Goal: Navigation & Orientation: Find specific page/section

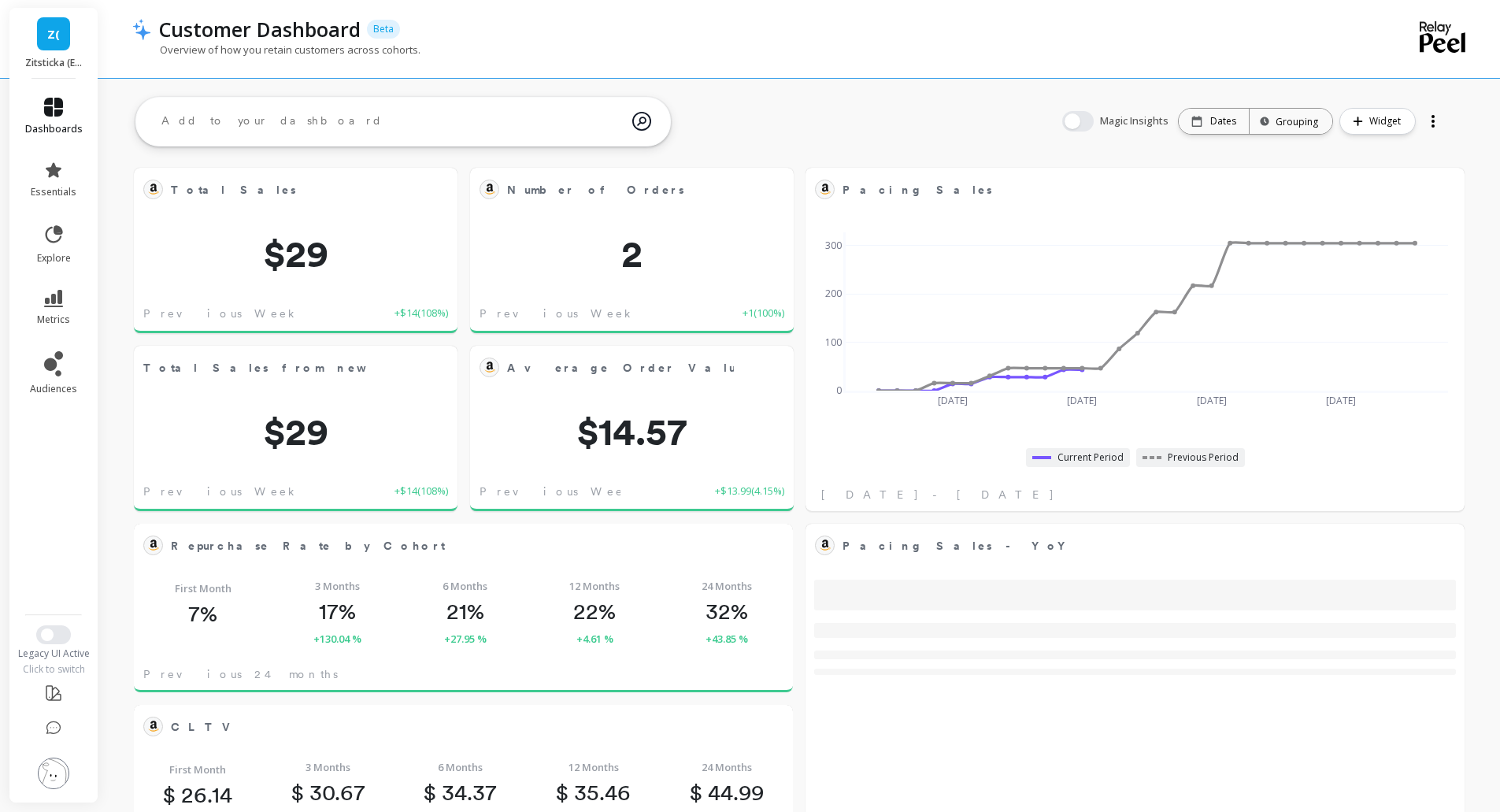
scroll to position [421, 602]
click at [55, 104] on icon at bounding box center [53, 107] width 19 height 19
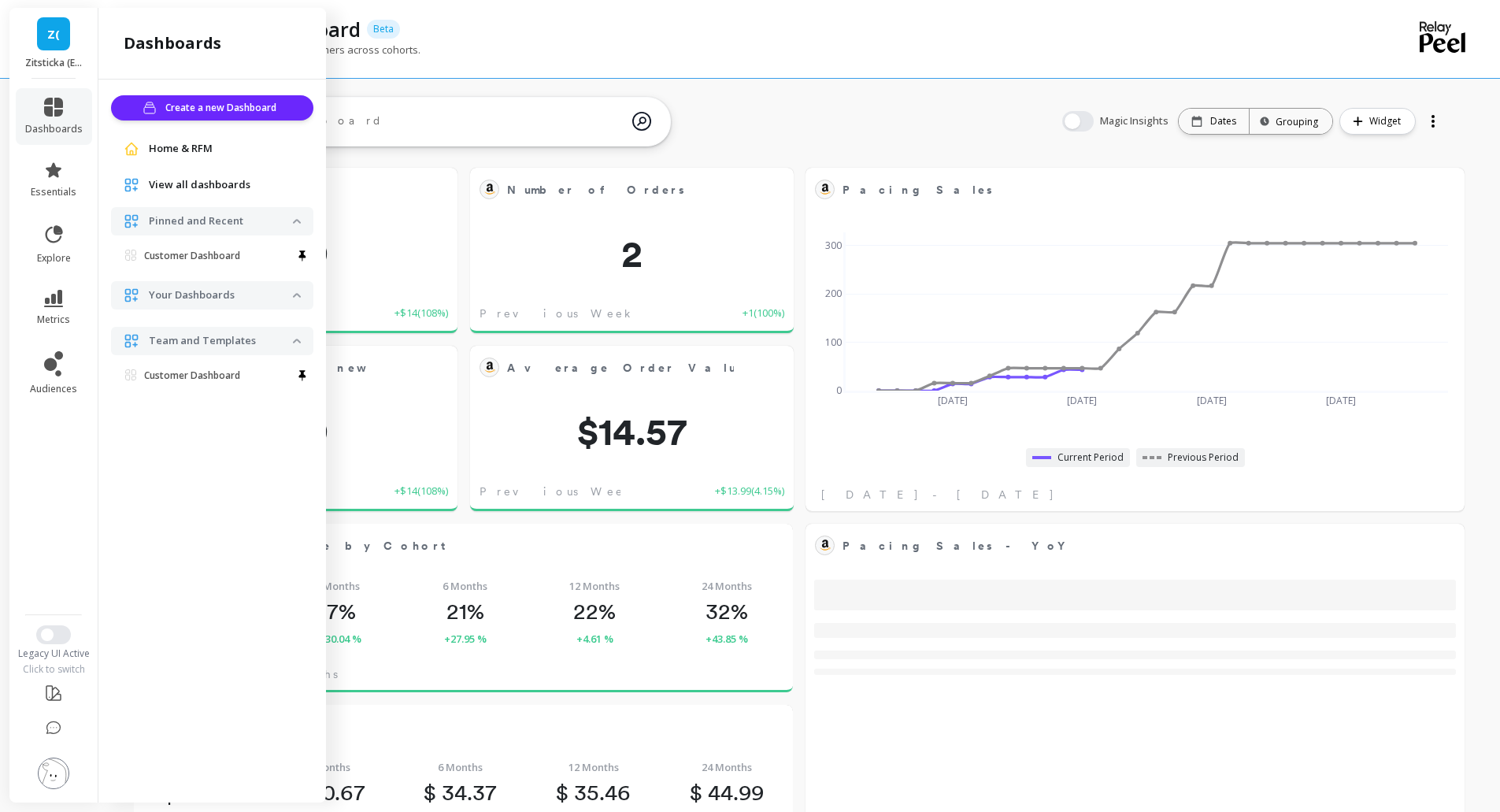
click at [52, 42] on span "Z(" at bounding box center [52, 34] width 12 height 18
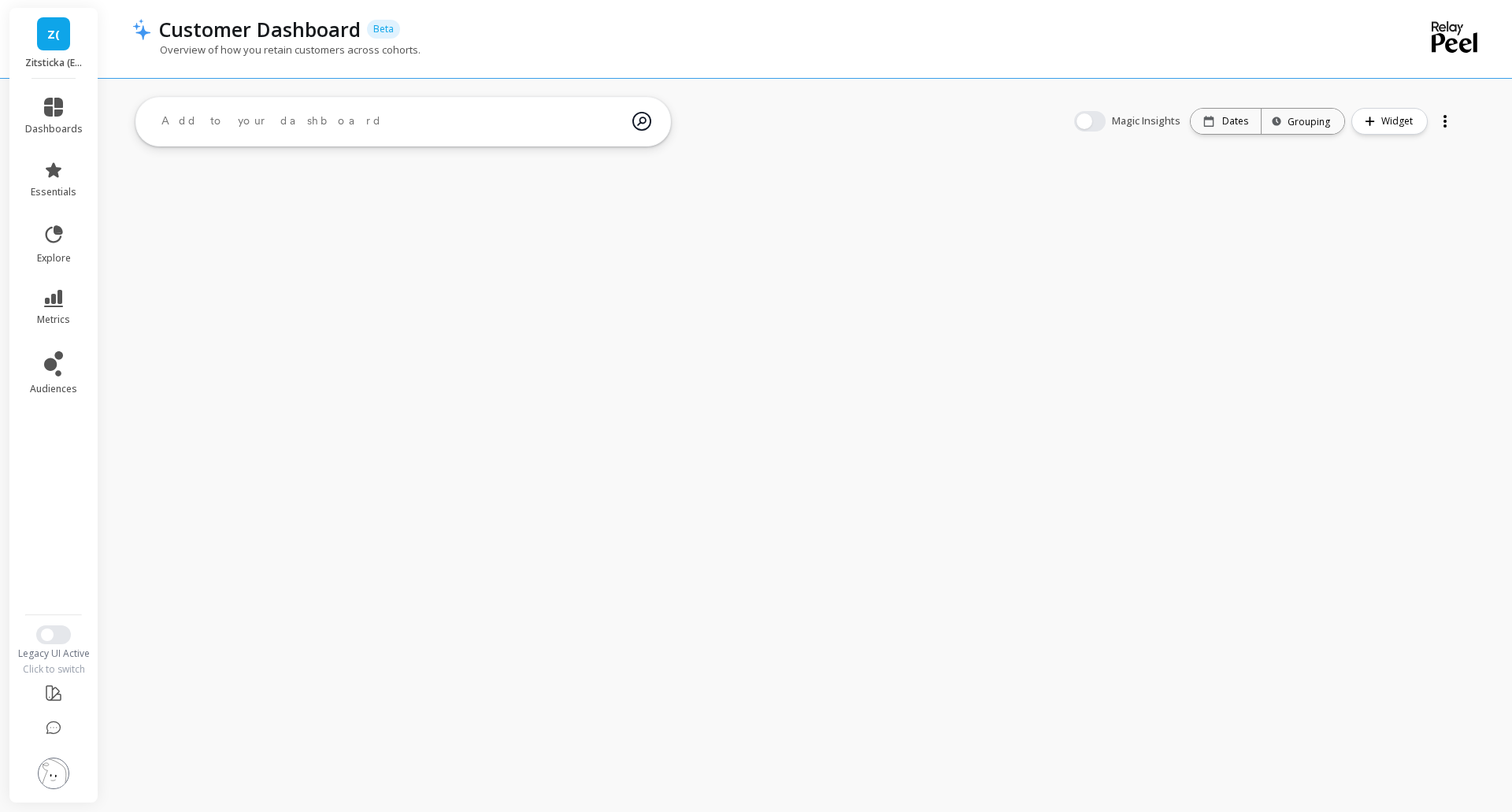
click at [42, 32] on link "Z(" at bounding box center [53, 33] width 33 height 33
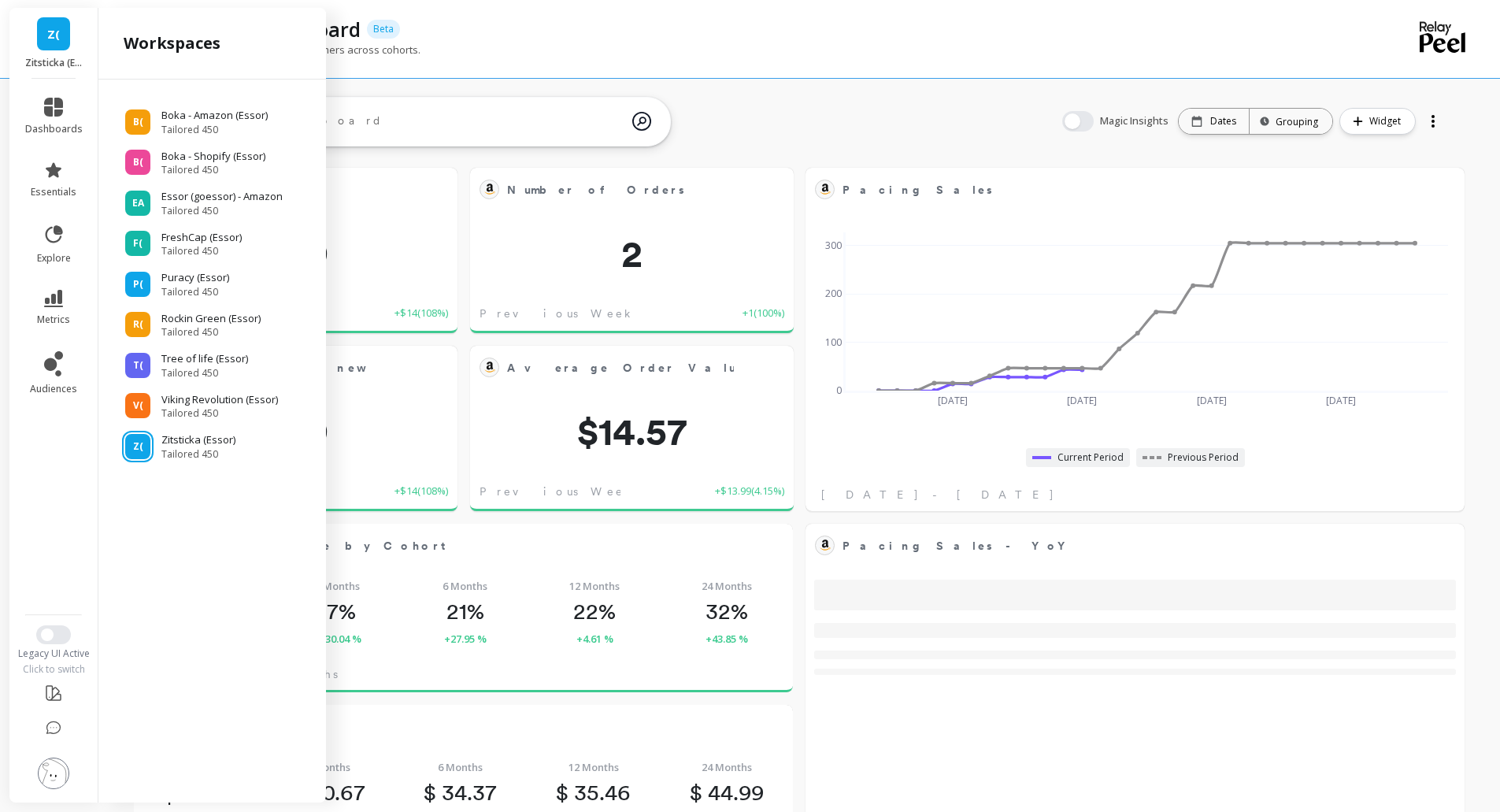
scroll to position [421, 602]
click at [235, 205] on span "Tailored 450" at bounding box center [224, 211] width 126 height 12
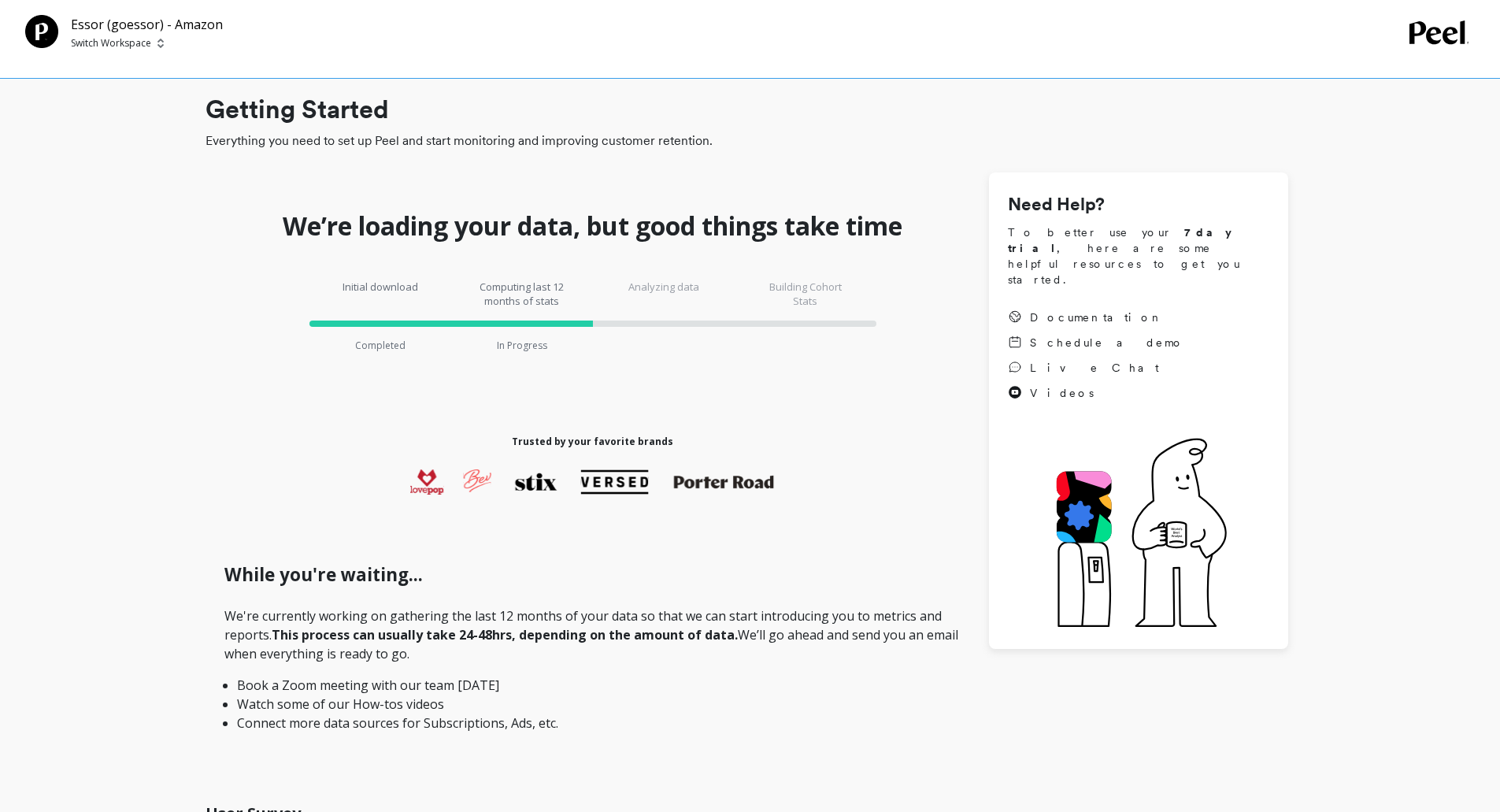
click at [102, 37] on p "Switch Workspace" at bounding box center [111, 43] width 81 height 12
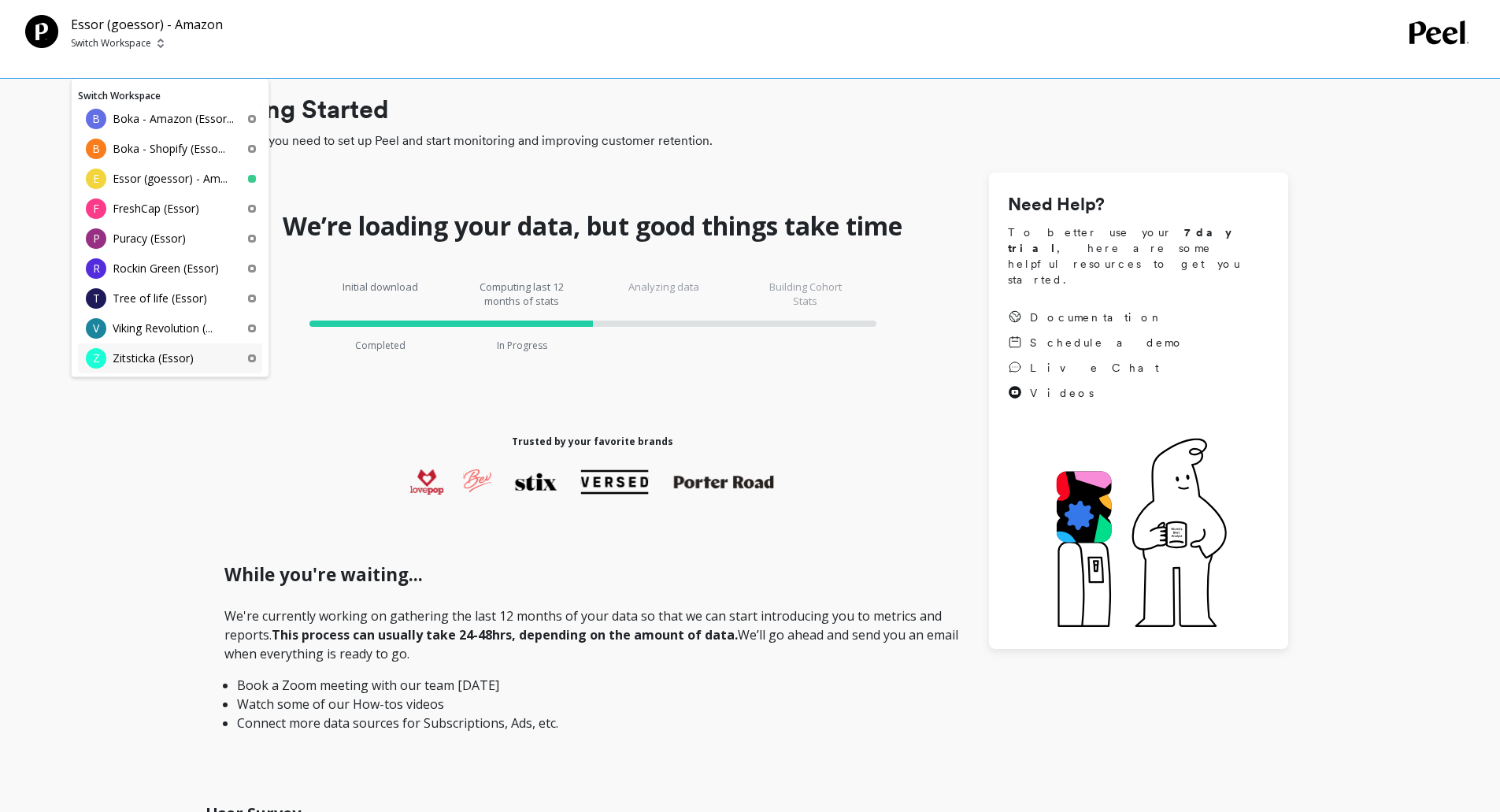
click at [199, 366] on div "Z Zitsticka (Essor)" at bounding box center [170, 359] width 185 height 30
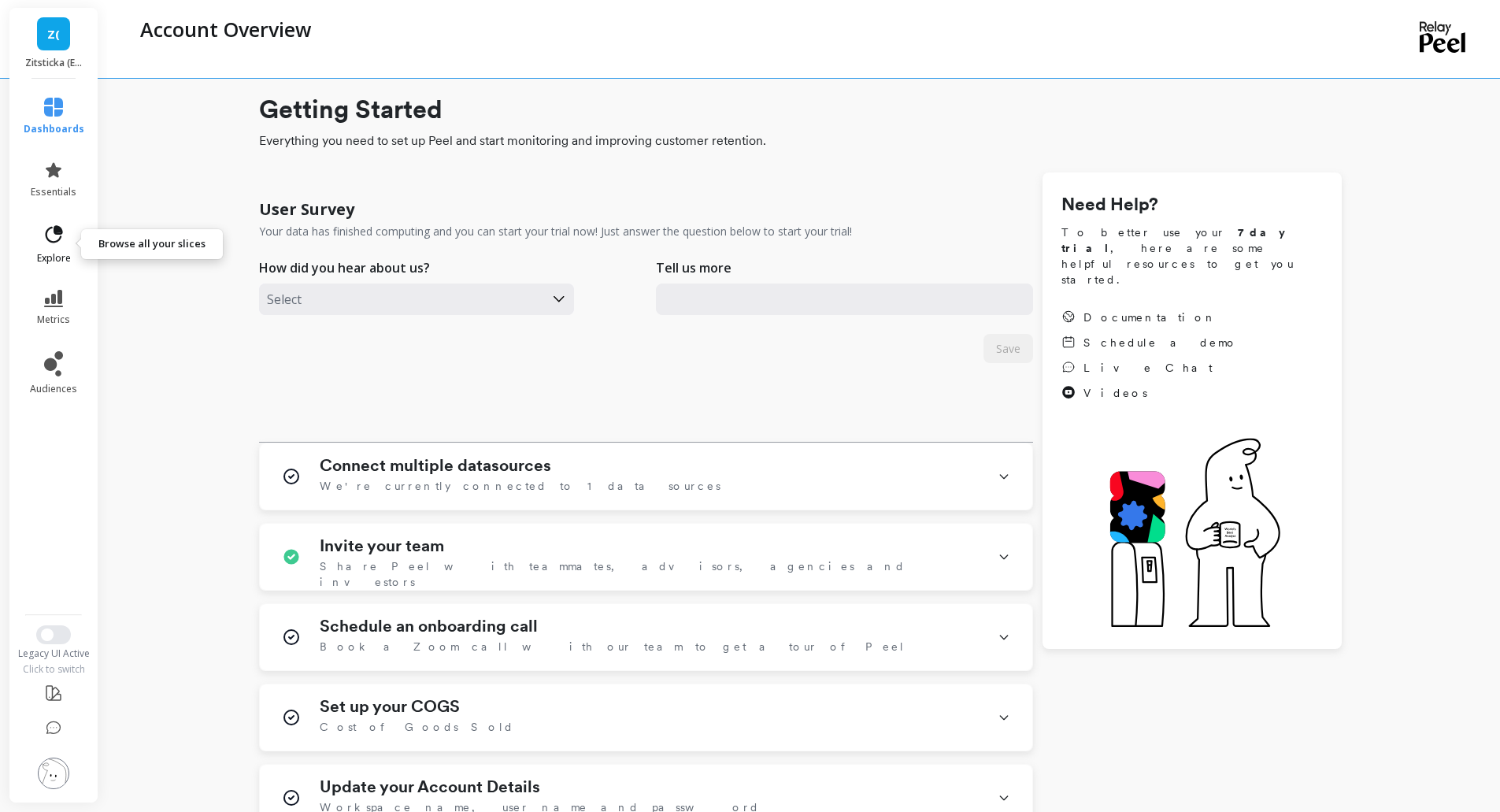
click at [60, 249] on link "explore" at bounding box center [53, 244] width 61 height 41
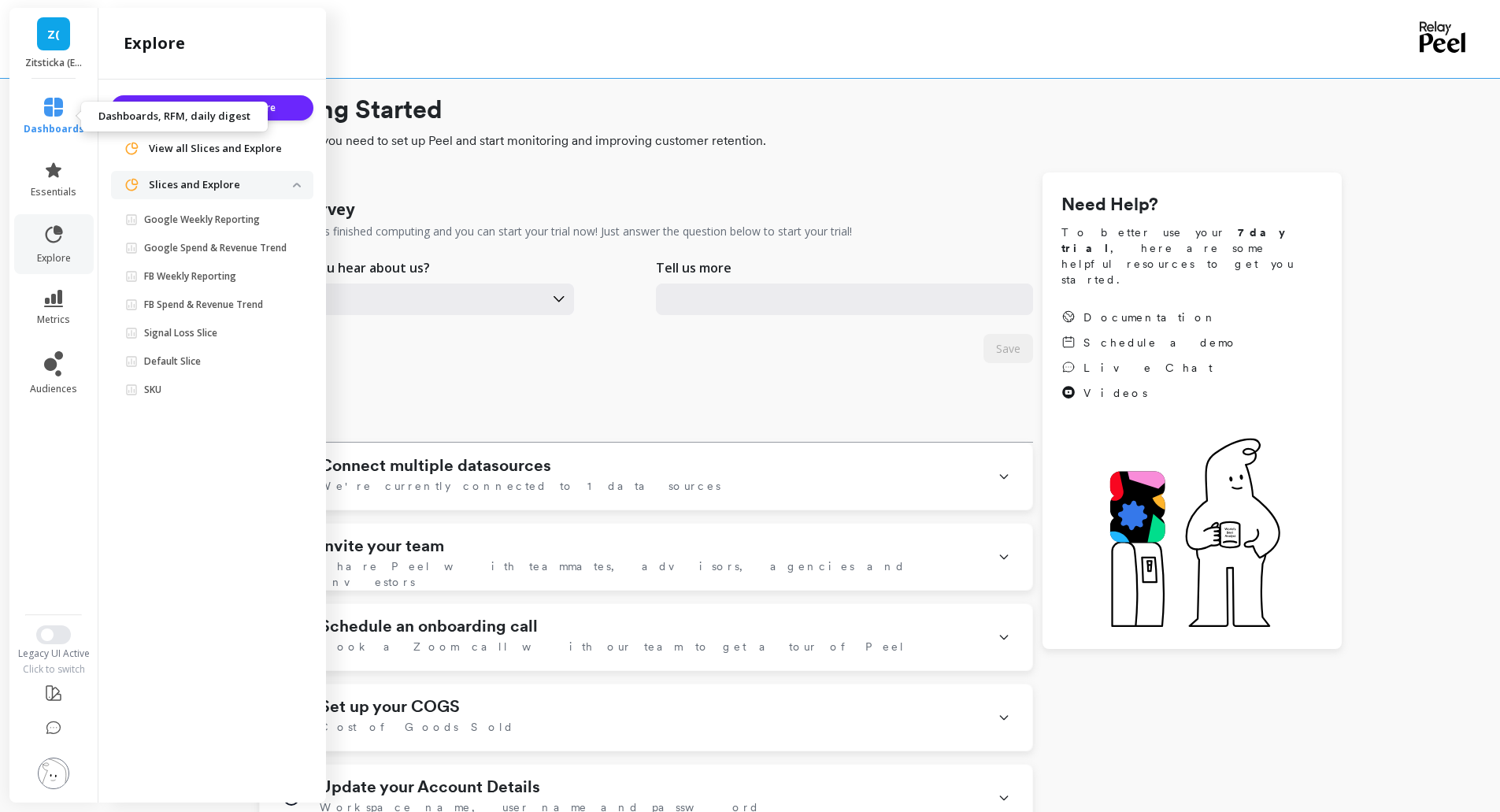
click at [53, 117] on link "dashboards" at bounding box center [53, 116] width 61 height 37
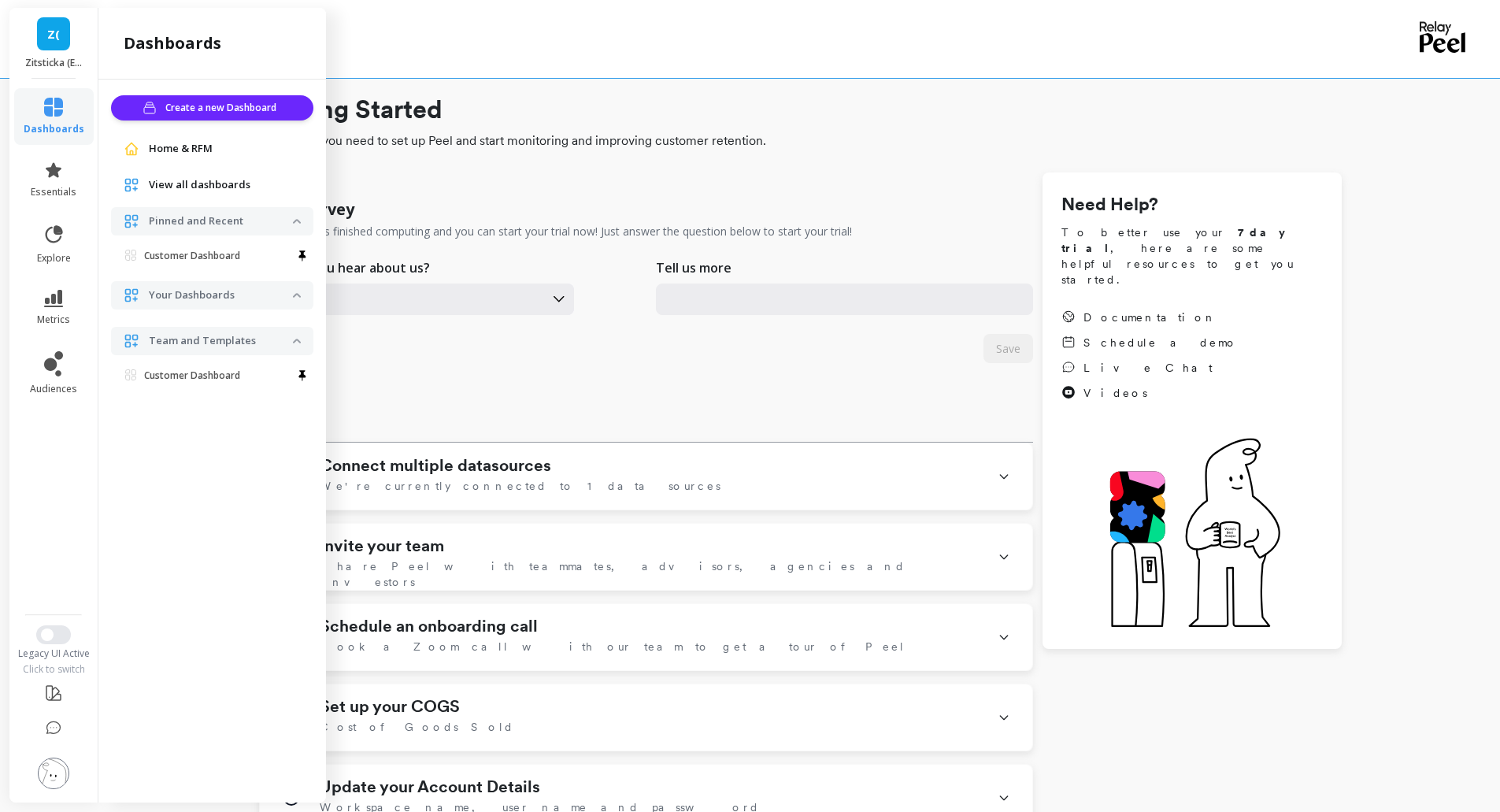
click at [55, 571] on ul "dashboards essentials explore metrics audiences" at bounding box center [53, 341] width 92 height 507
click at [46, 49] on link "Z(" at bounding box center [53, 33] width 33 height 33
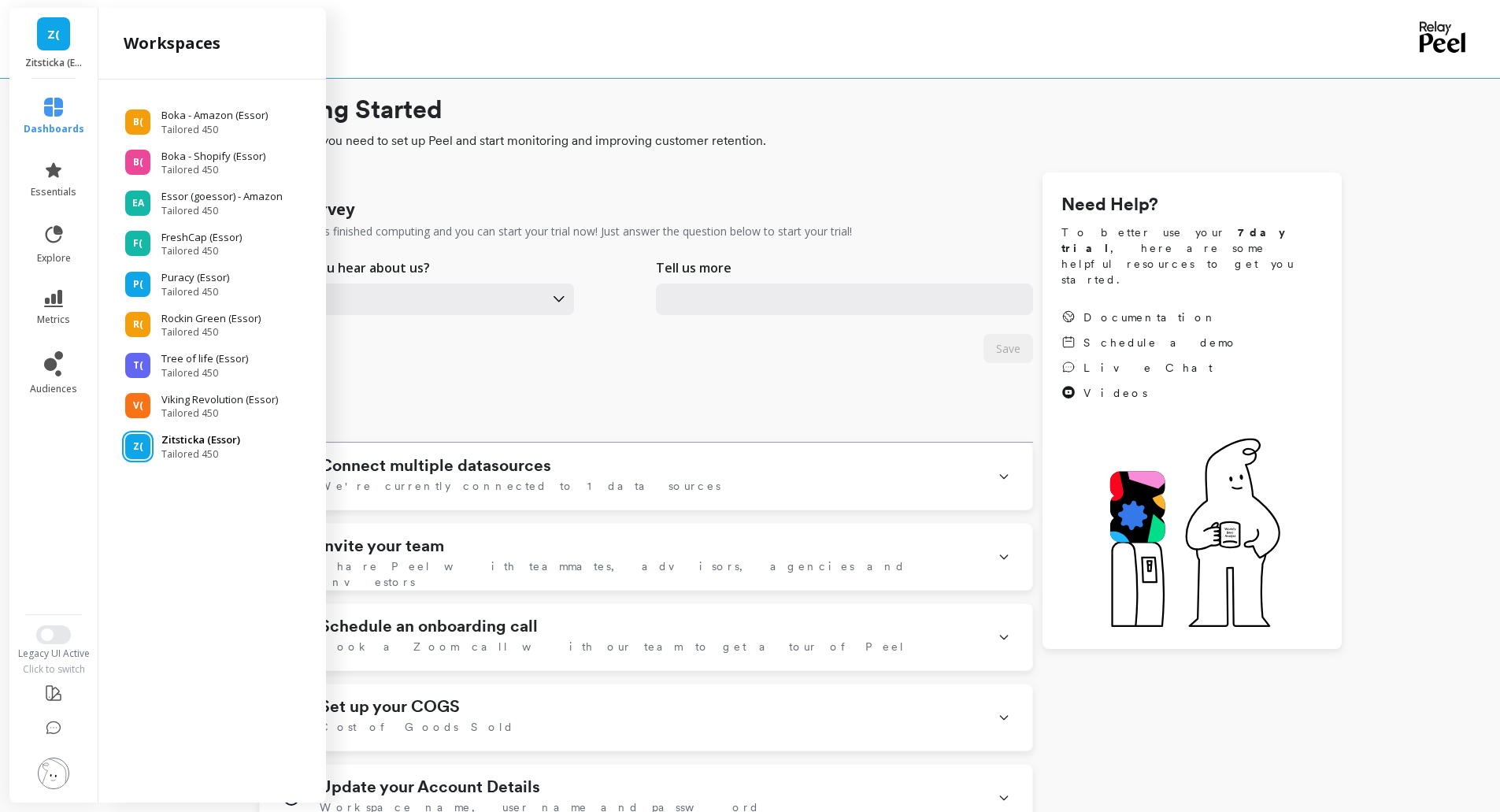
click at [210, 452] on span "Tailored 450" at bounding box center [200, 453] width 79 height 12
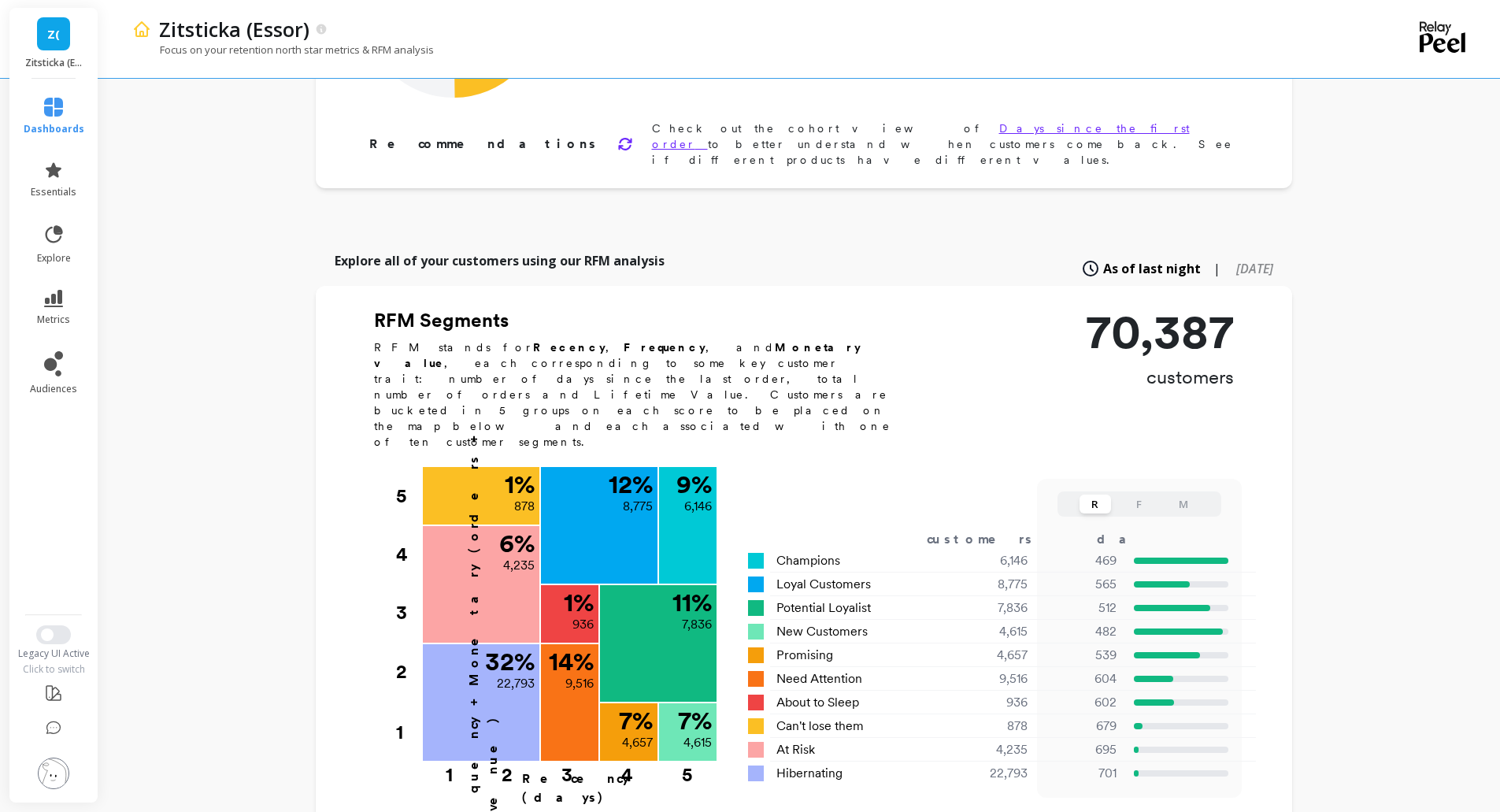
scroll to position [525, 0]
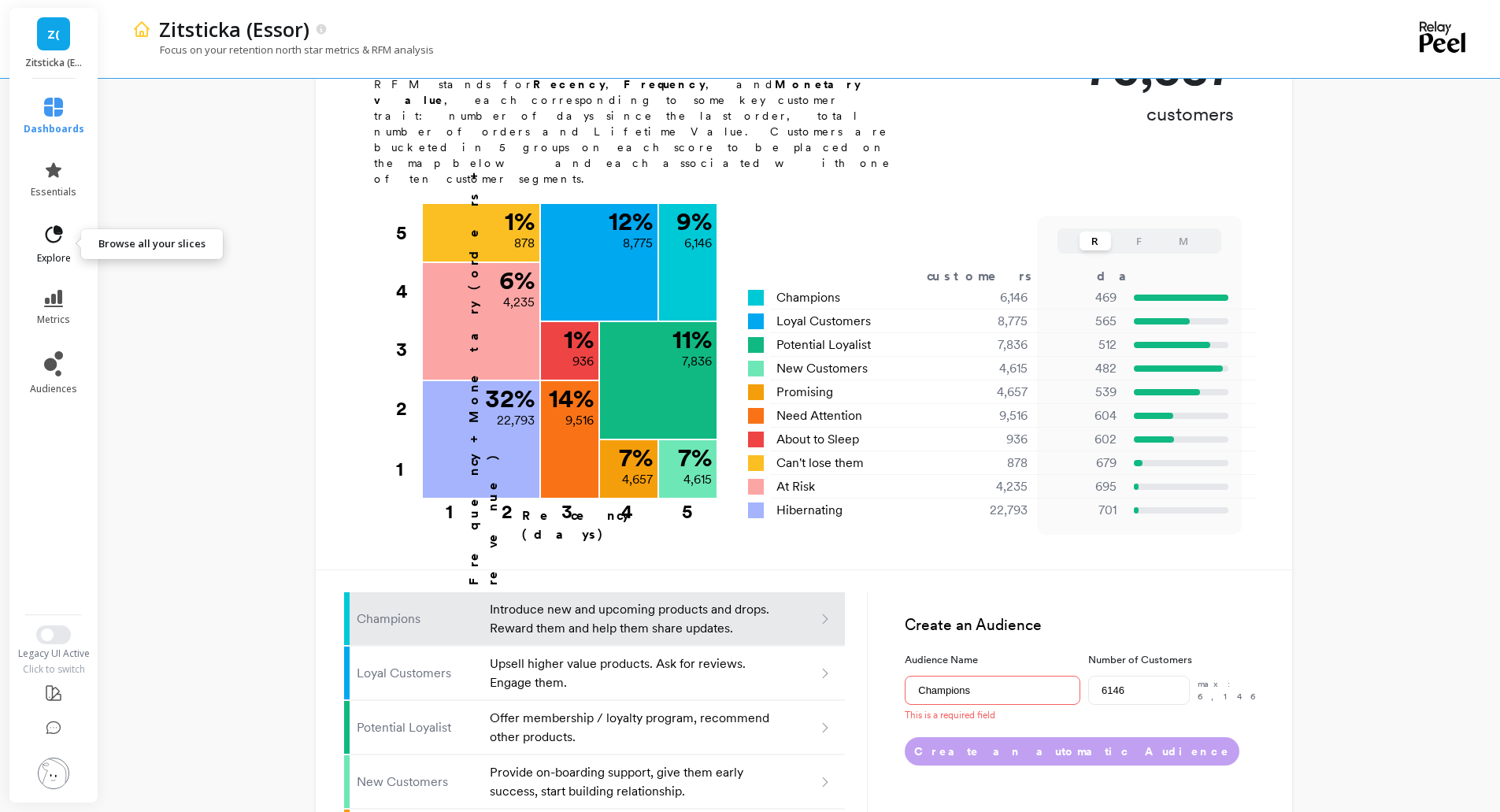
click at [53, 260] on span "explore" at bounding box center [54, 258] width 34 height 12
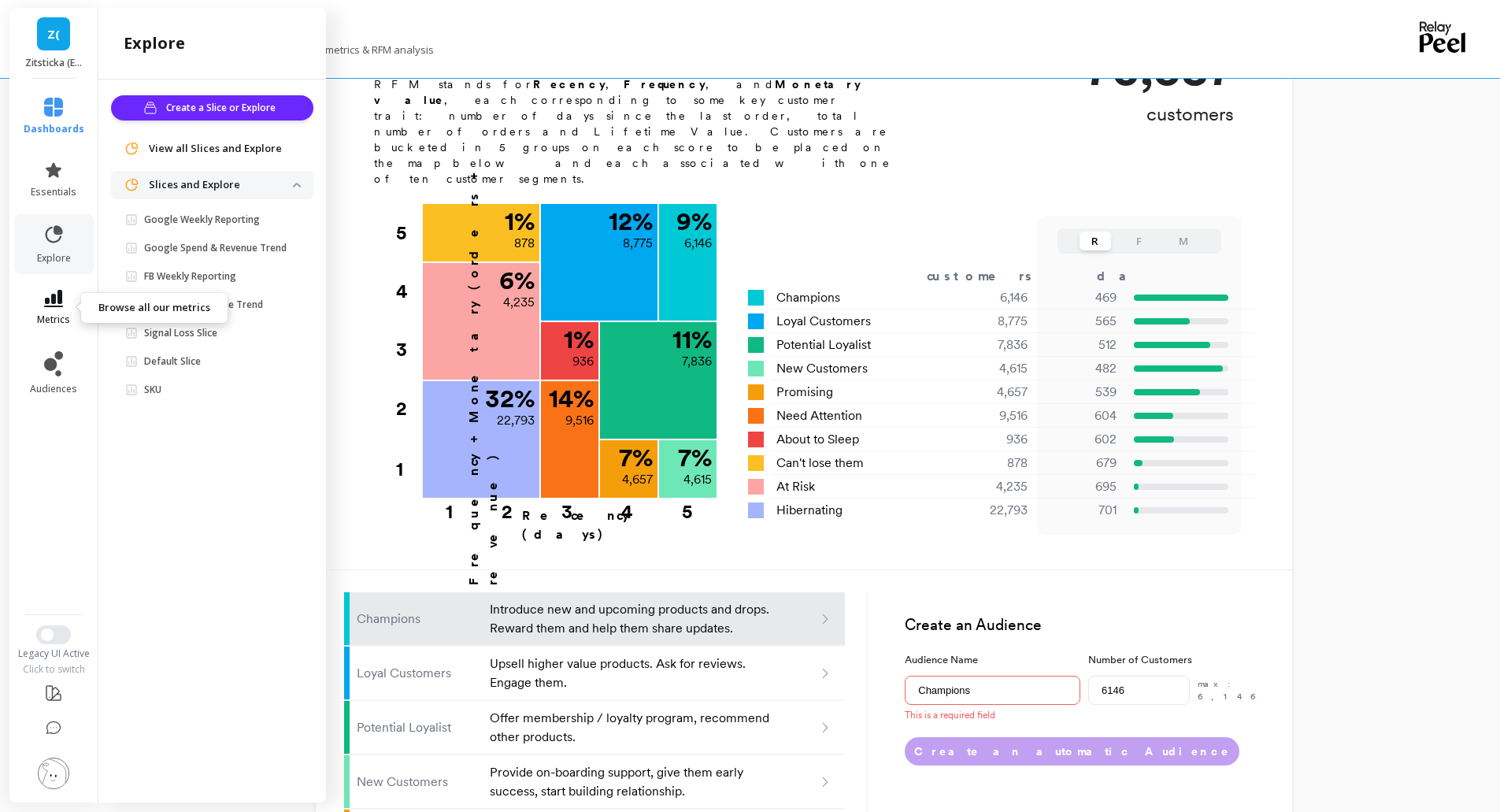
click at [57, 297] on icon at bounding box center [53, 298] width 19 height 17
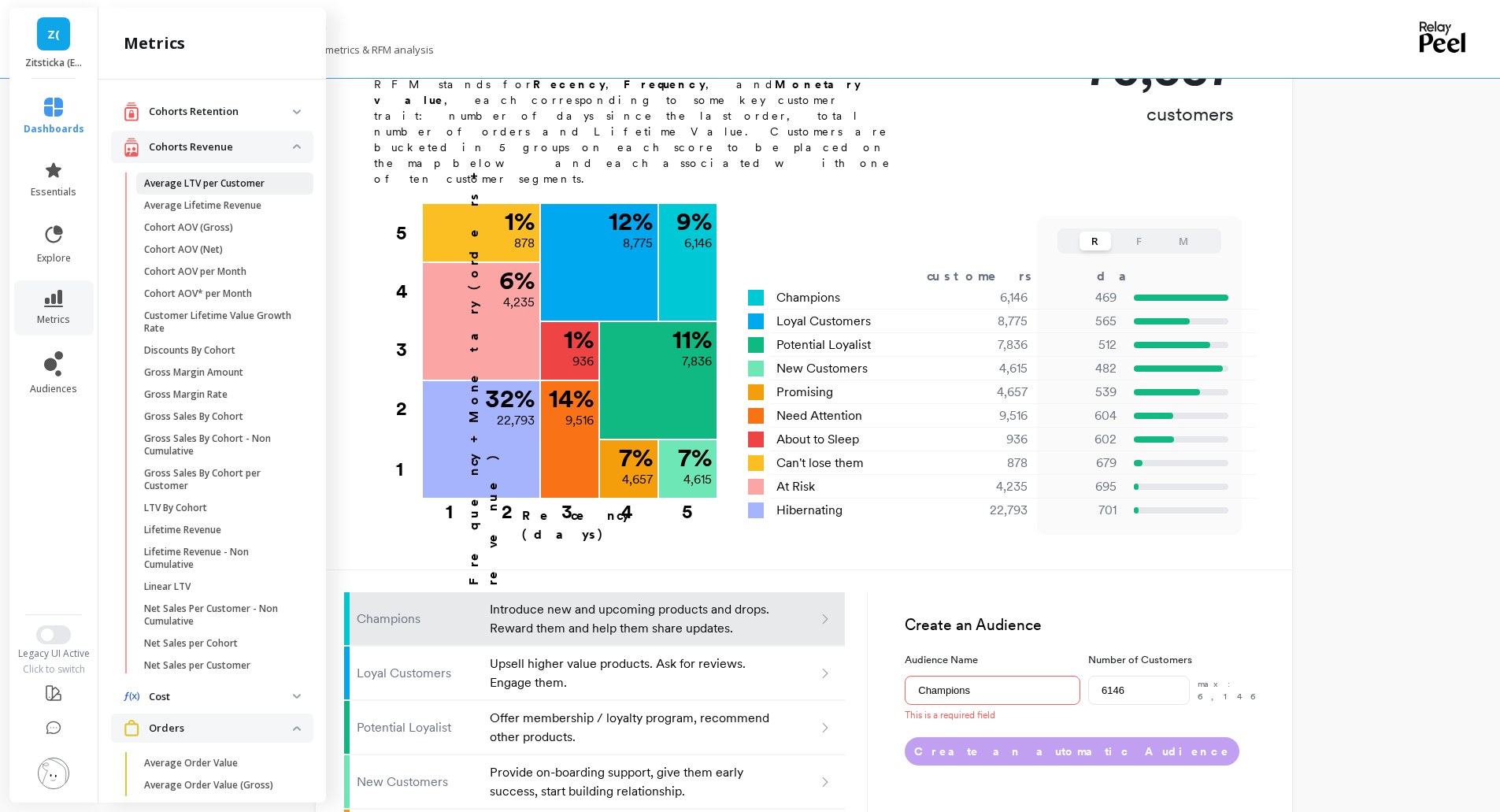
click at [225, 189] on p "Average LTV per Customer" at bounding box center [204, 183] width 121 height 12
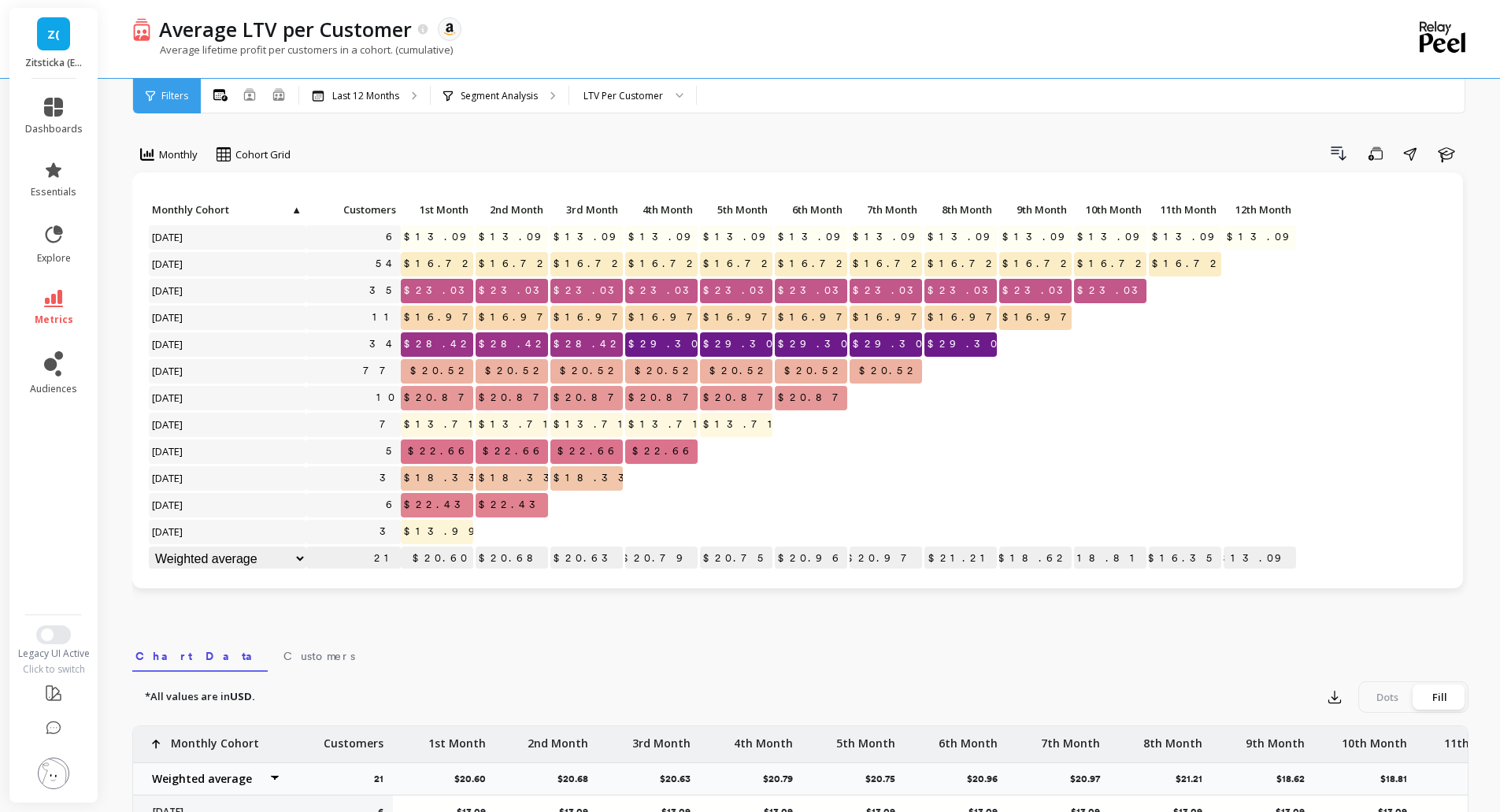
scroll to position [1, 0]
click at [52, 292] on icon at bounding box center [53, 298] width 19 height 17
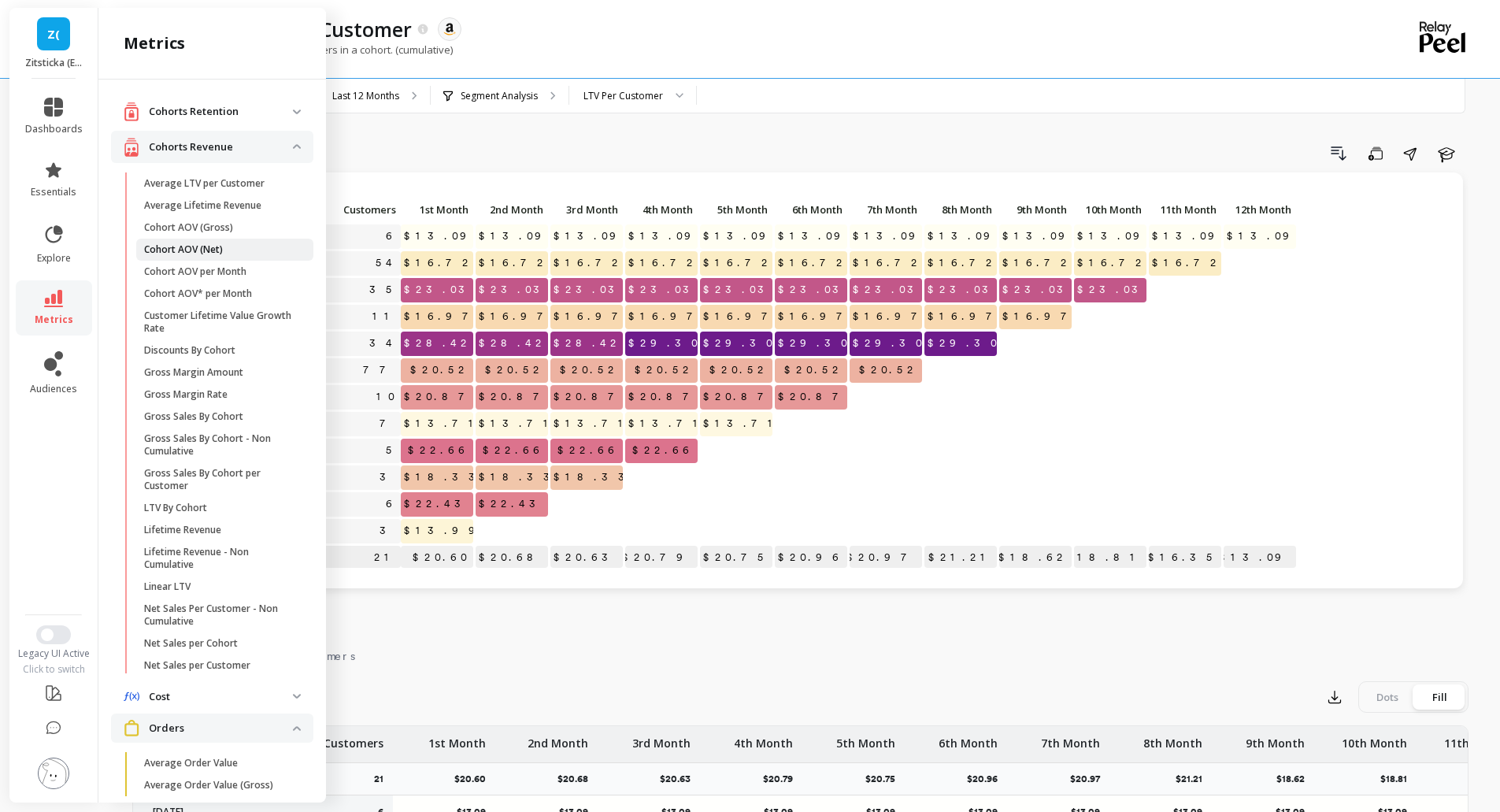
scroll to position [262, 0]
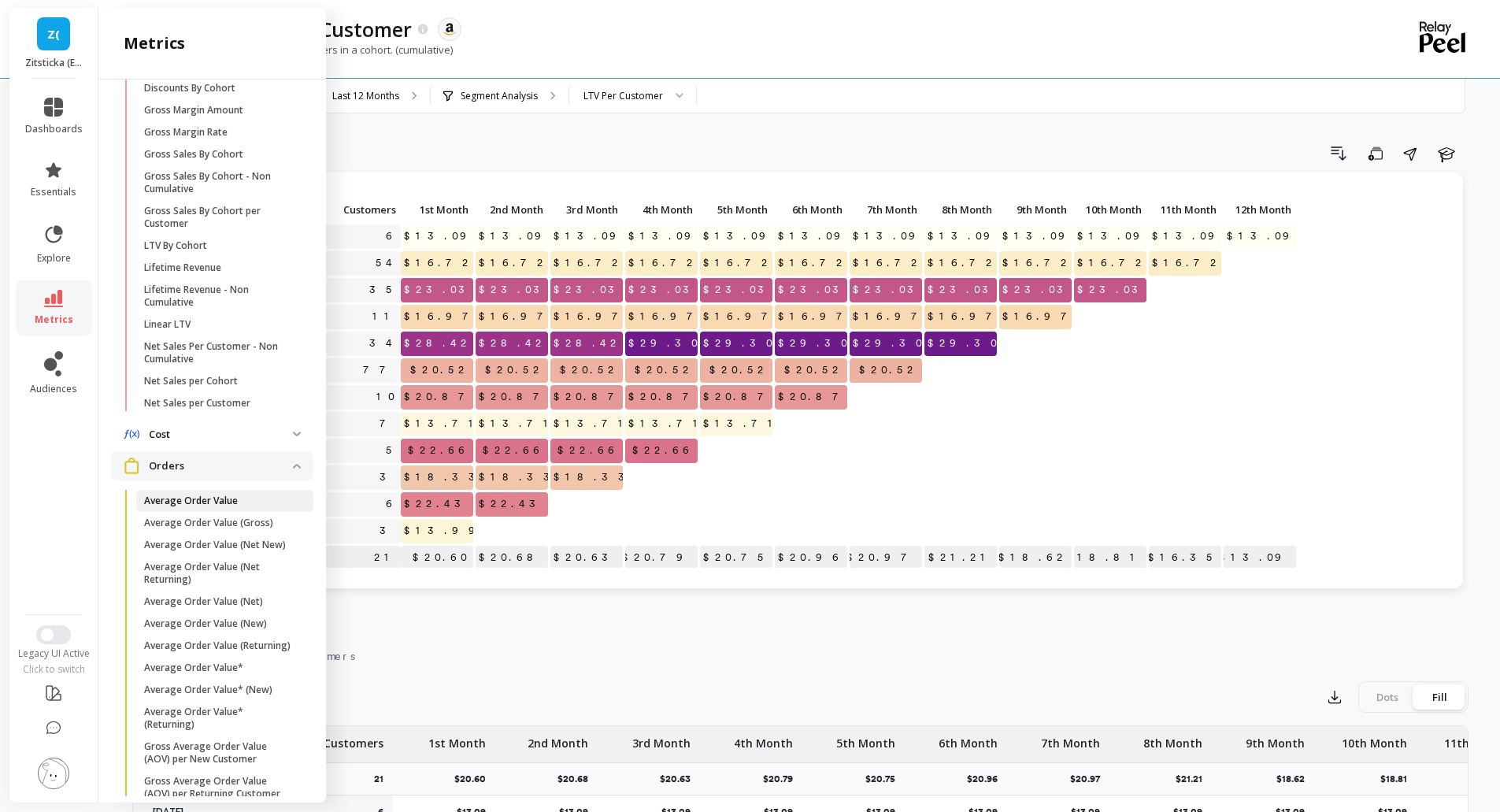
click at [230, 507] on p "Average Order Value" at bounding box center [191, 500] width 94 height 12
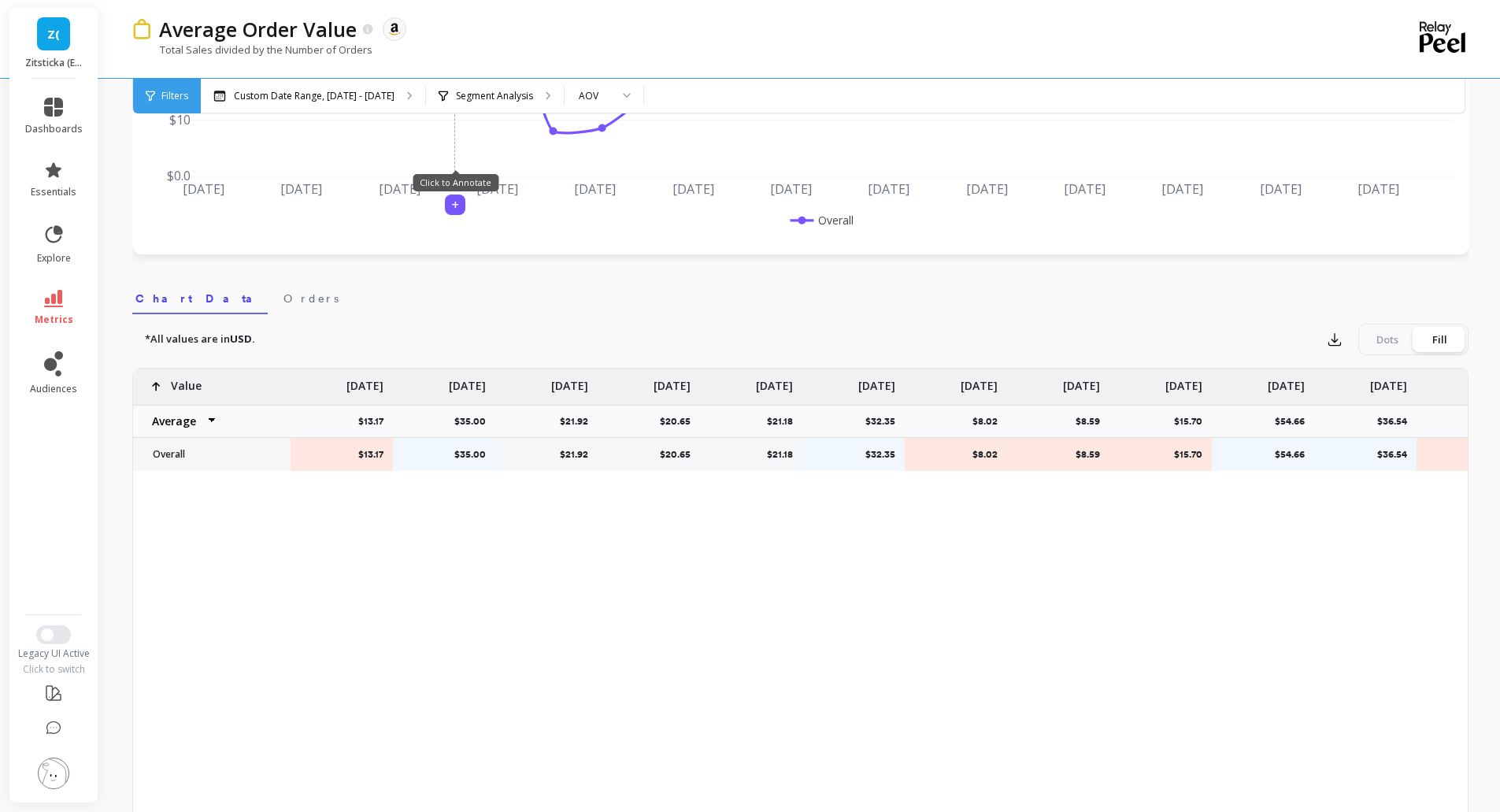
scroll to position [131, 0]
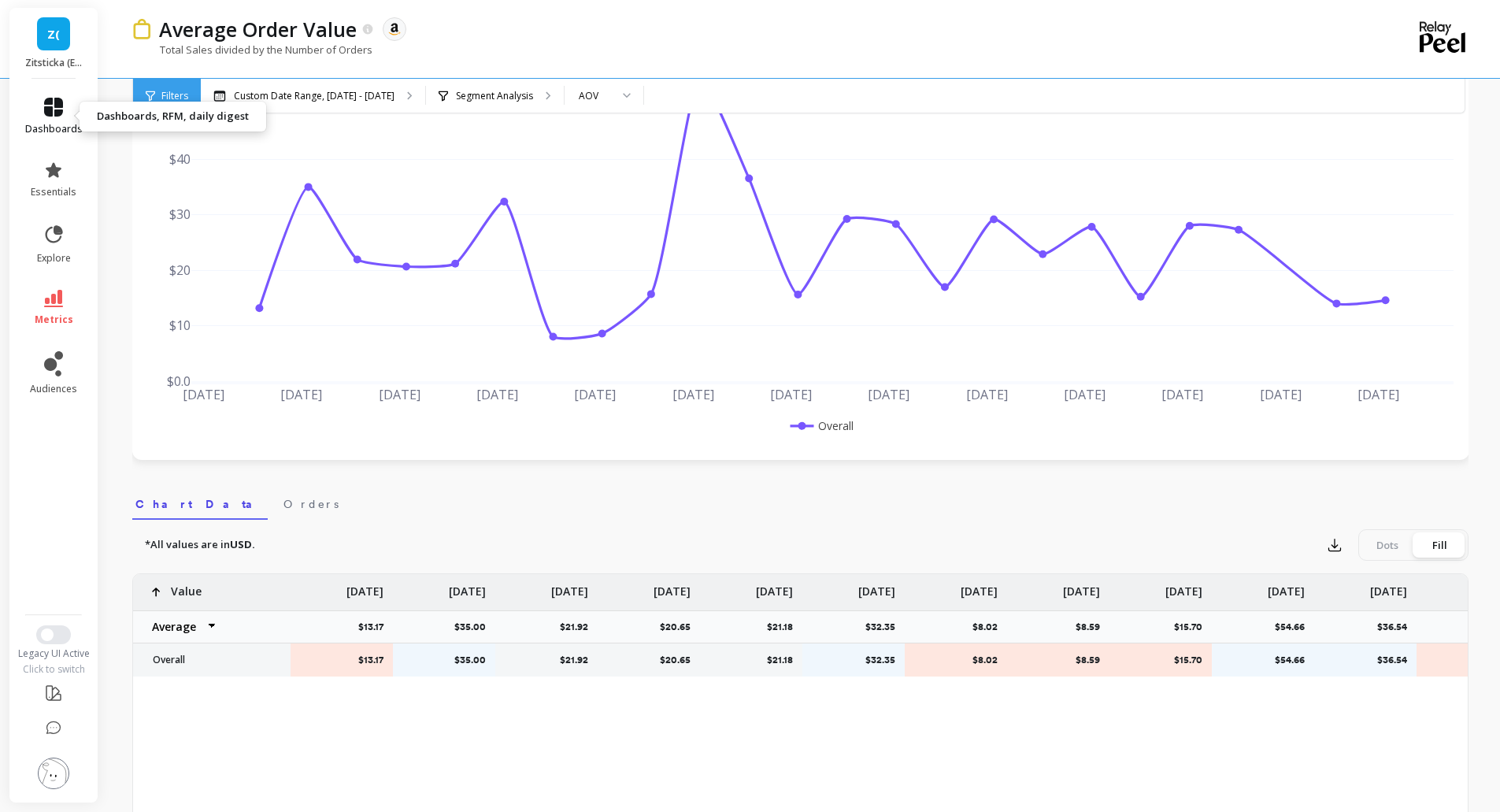
click at [71, 106] on link "dashboards" at bounding box center [53, 116] width 57 height 37
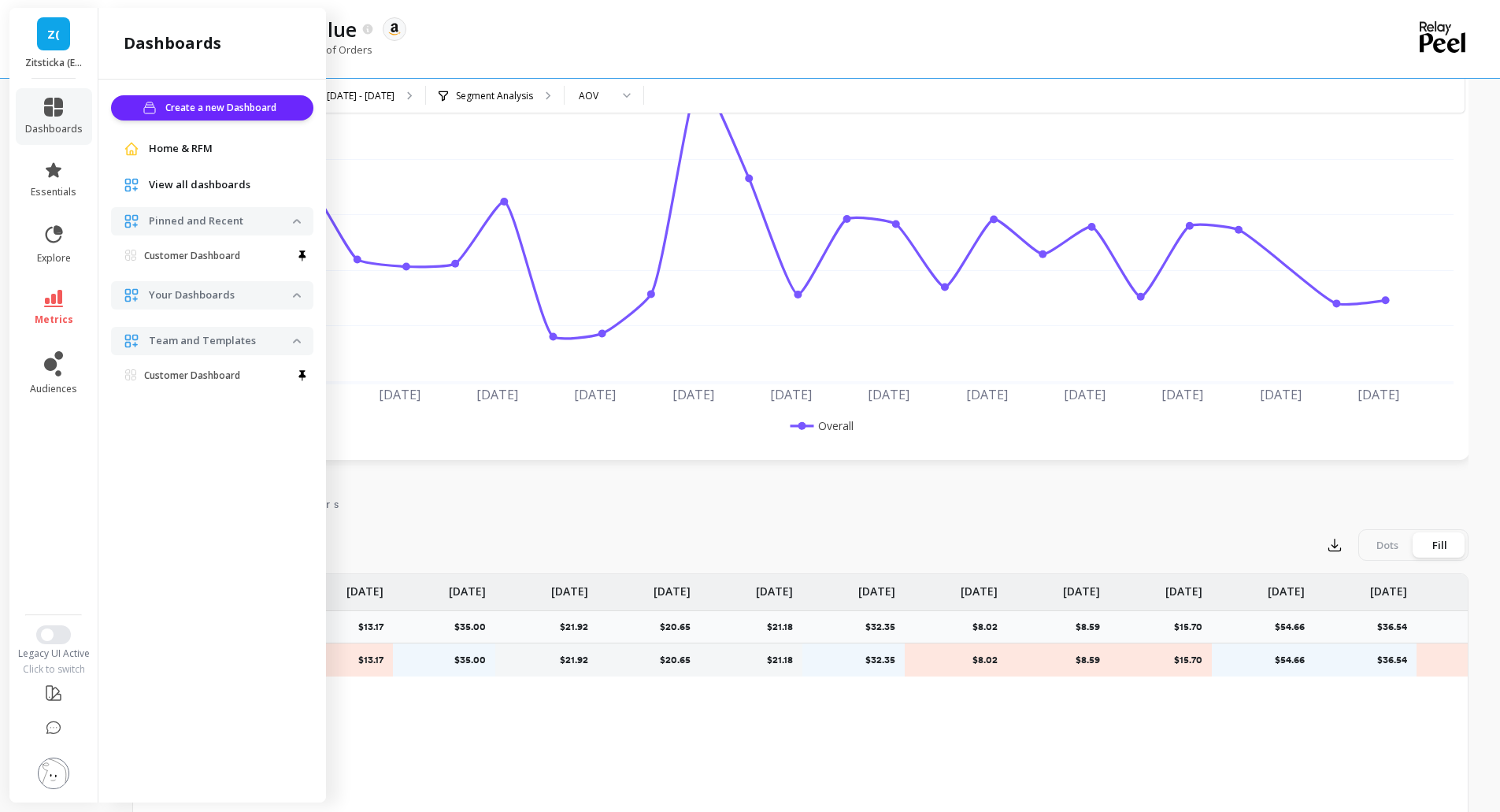
click at [57, 53] on div "Z( Zitsticka (Essor)" at bounding box center [53, 43] width 88 height 71
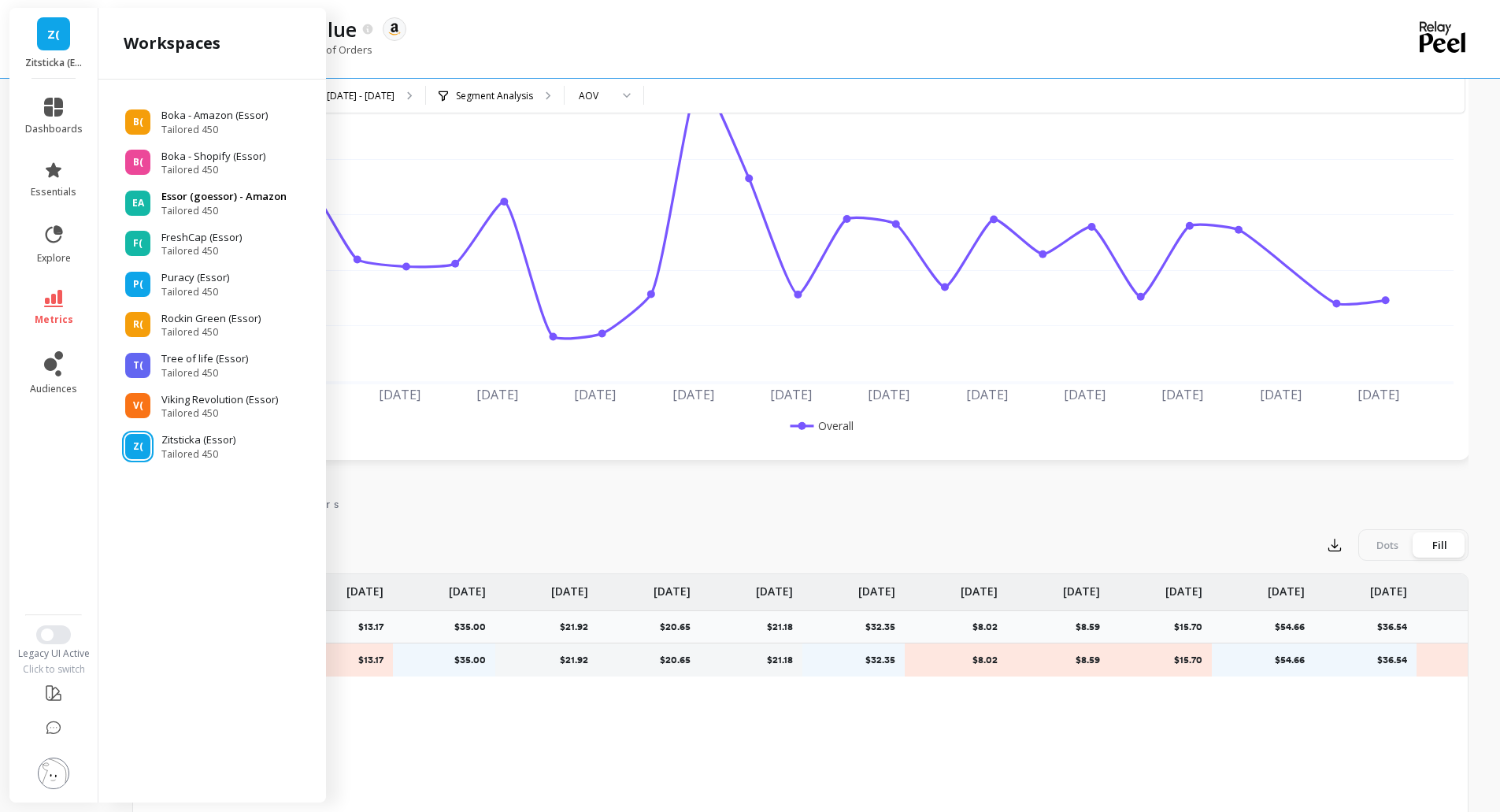
click at [186, 205] on span "Tailored 450" at bounding box center [224, 211] width 126 height 12
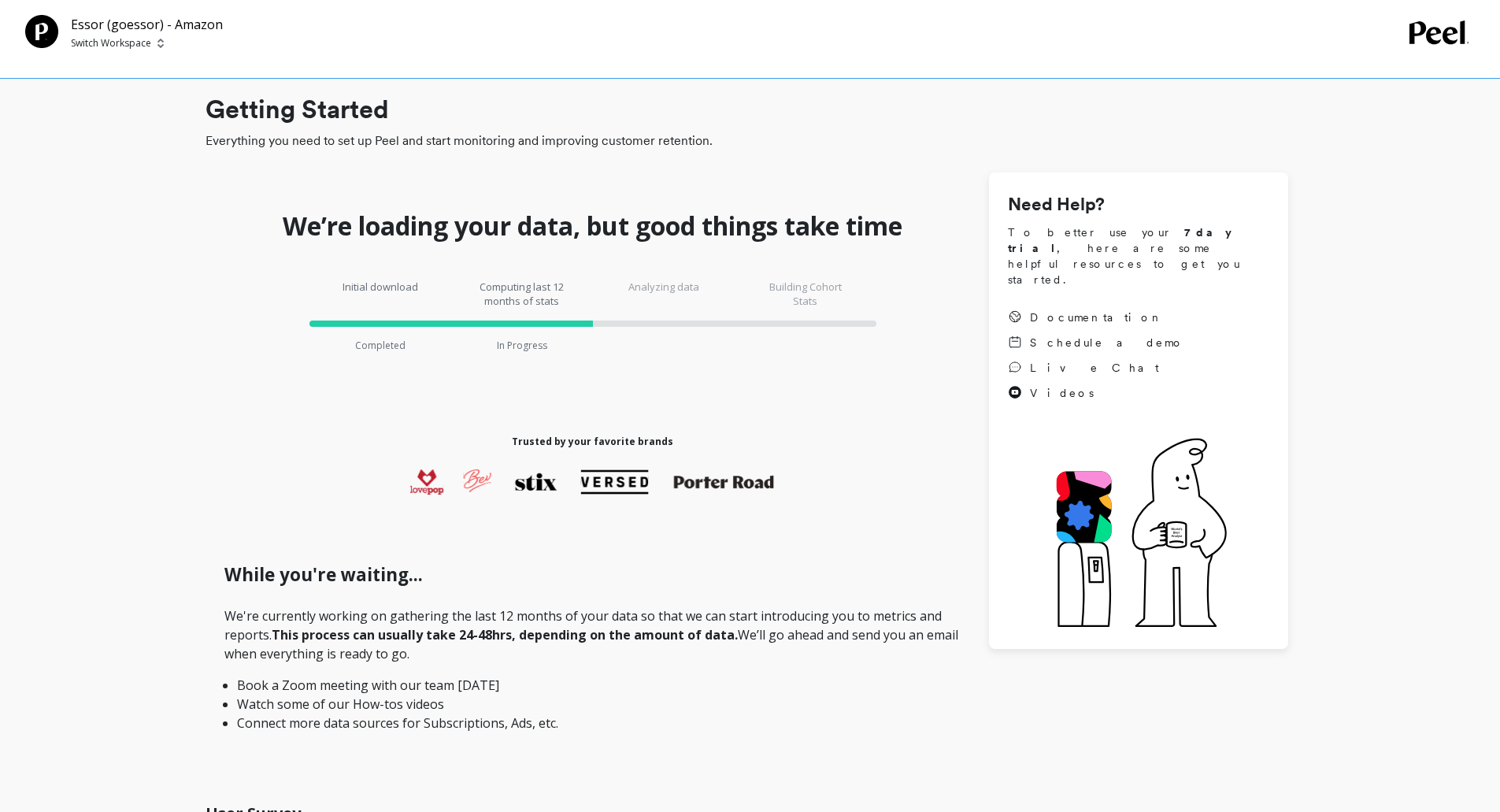
click at [125, 41] on p "Switch Workspace" at bounding box center [111, 43] width 81 height 12
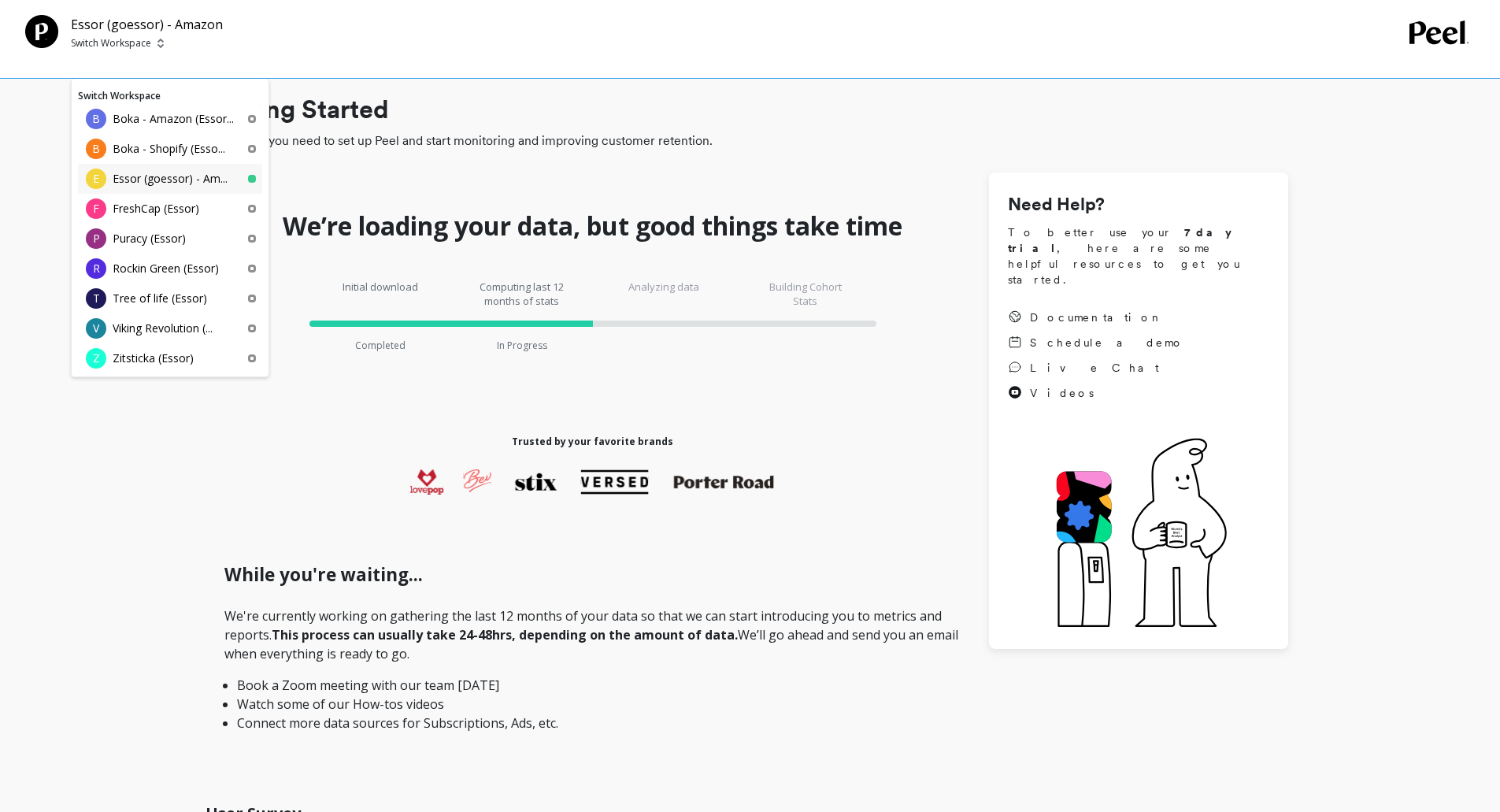
click at [157, 175] on p "Essor (goessor) - Am..." at bounding box center [170, 178] width 115 height 16
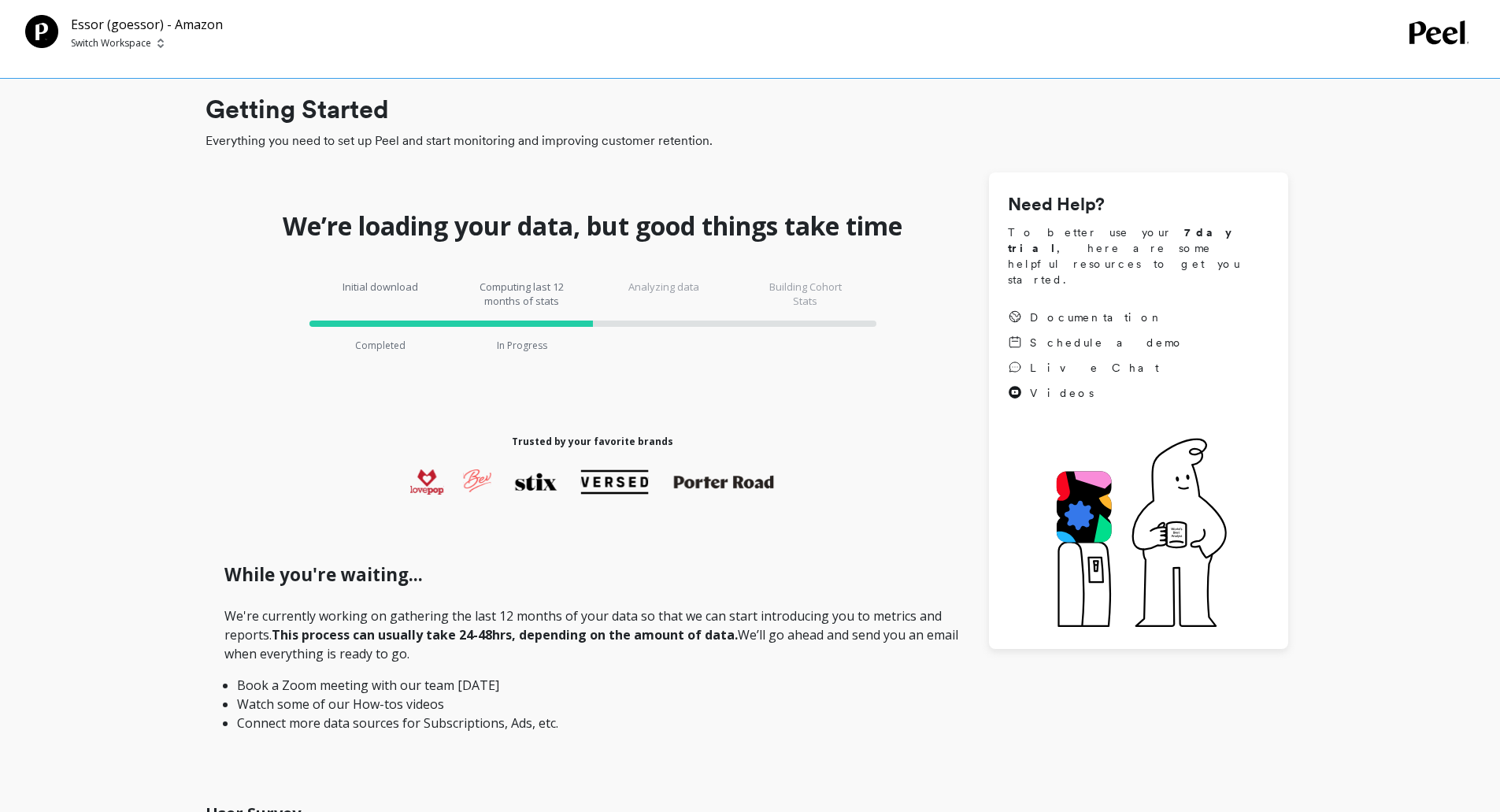
click at [97, 40] on p "Switch Workspace" at bounding box center [111, 43] width 81 height 12
